Goal: Check status: Check status

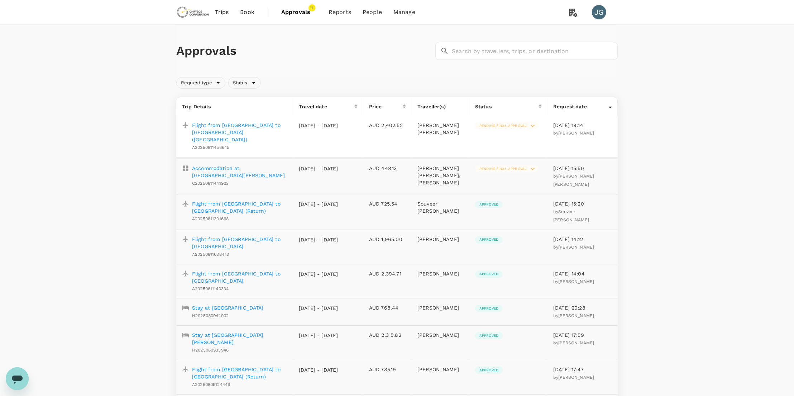
click at [262, 126] on p "Flight from [GEOGRAPHIC_DATA] to [GEOGRAPHIC_DATA] ([GEOGRAPHIC_DATA])" at bounding box center [239, 131] width 95 height 21
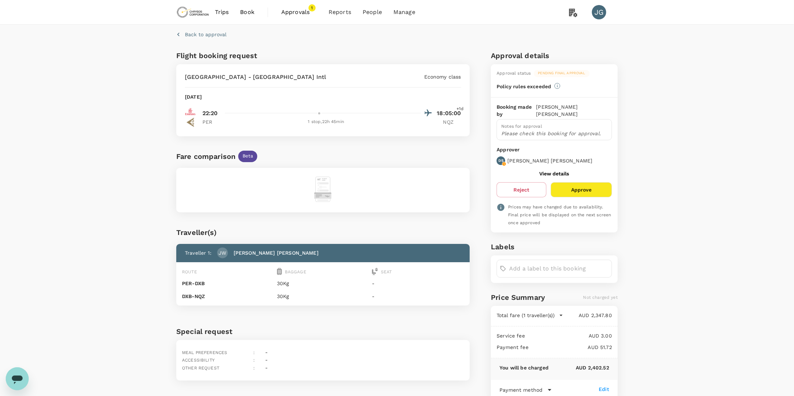
scroll to position [27, 0]
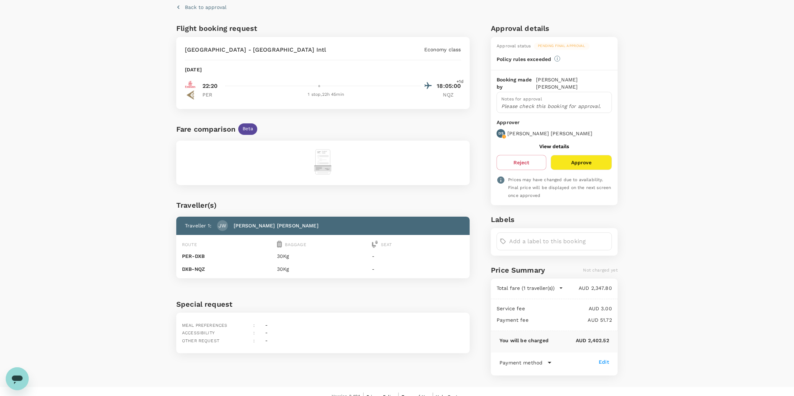
click at [327, 86] on div at bounding box center [327, 86] width 211 height 10
click at [441, 95] on div "PER 1 stop , 22h 45min NQZ" at bounding box center [331, 94] width 259 height 7
click at [205, 94] on p "PER" at bounding box center [211, 94] width 18 height 7
click at [191, 85] on img at bounding box center [190, 84] width 11 height 11
click at [447, 94] on p "NQZ" at bounding box center [452, 94] width 18 height 7
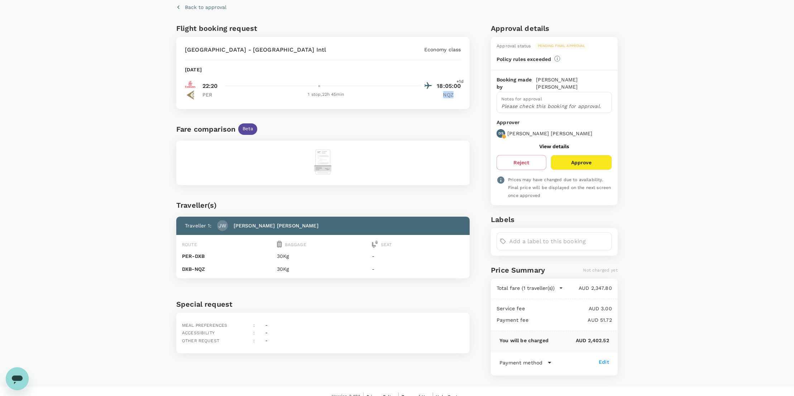
click at [447, 94] on p "NQZ" at bounding box center [452, 94] width 18 height 7
drag, startPoint x: 447, startPoint y: 94, endPoint x: 339, endPoint y: 93, distance: 108.2
click at [339, 93] on div "1 stop , 22h 45min" at bounding box center [326, 94] width 203 height 7
drag, startPoint x: 339, startPoint y: 93, endPoint x: 373, endPoint y: 105, distance: 35.7
click at [373, 105] on div "Perth - [GEOGRAPHIC_DATA] Intl Economy class [DATE] 22:20 18:05:00 +1d PER 1 st…" at bounding box center [322, 73] width 293 height 72
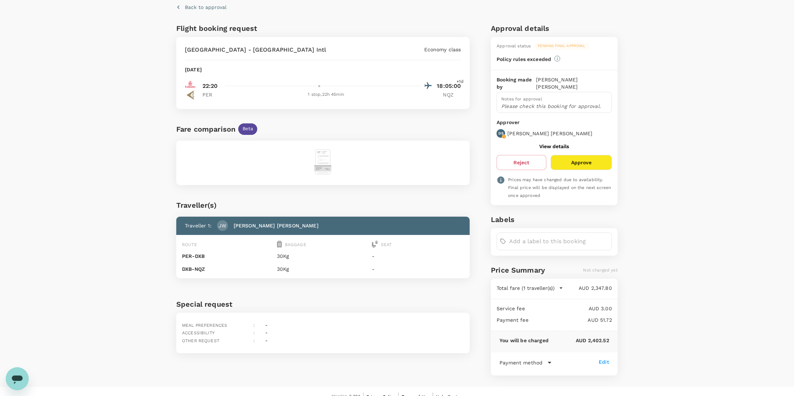
click at [208, 43] on div "Perth - [GEOGRAPHIC_DATA] Intl Economy class [DATE] 22:20 18:05:00 +1d PER 1 st…" at bounding box center [322, 73] width 293 height 72
click at [214, 50] on p "[GEOGRAPHIC_DATA] - [GEOGRAPHIC_DATA] Intl" at bounding box center [255, 49] width 141 height 9
click at [453, 91] on p "NQZ" at bounding box center [452, 94] width 18 height 7
click at [454, 94] on p "NQZ" at bounding box center [452, 94] width 18 height 7
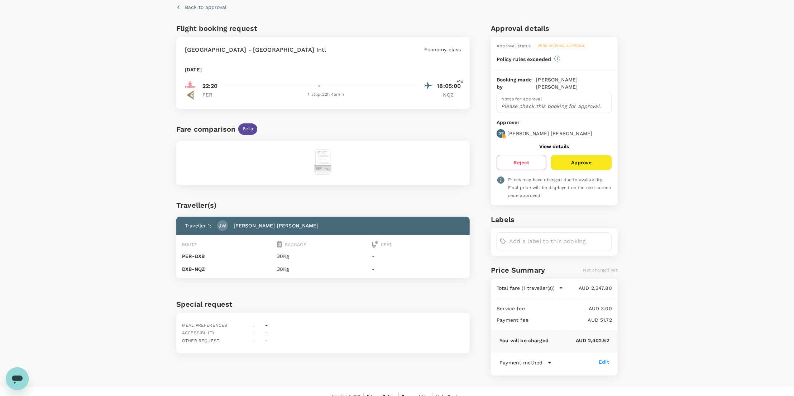
click at [450, 94] on p "NQZ" at bounding box center [452, 94] width 18 height 7
copy p "NQZ"
